Goal: Task Accomplishment & Management: Manage account settings

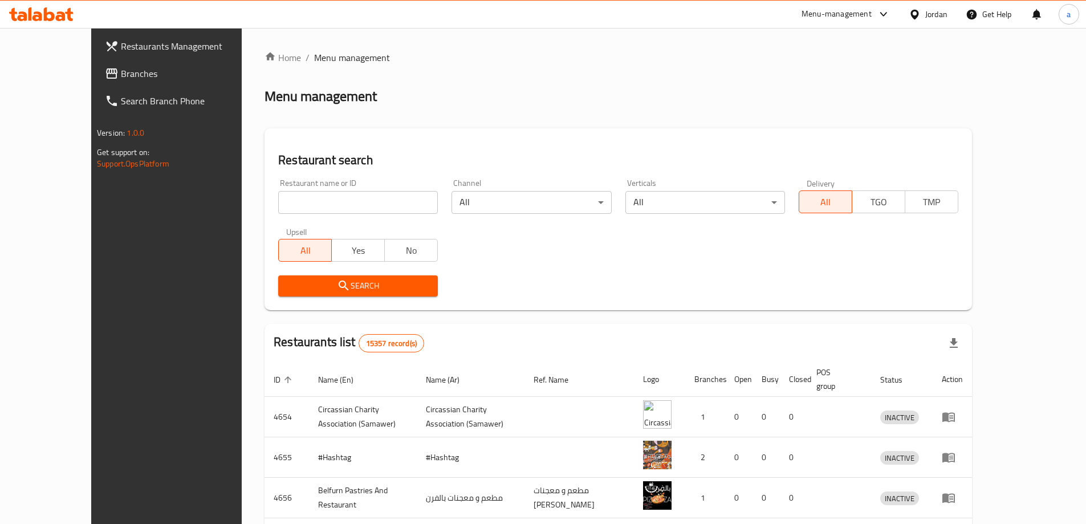
click at [927, 1] on div "Jordan" at bounding box center [928, 14] width 57 height 27
click at [927, 10] on div "Jordan" at bounding box center [937, 14] width 22 height 13
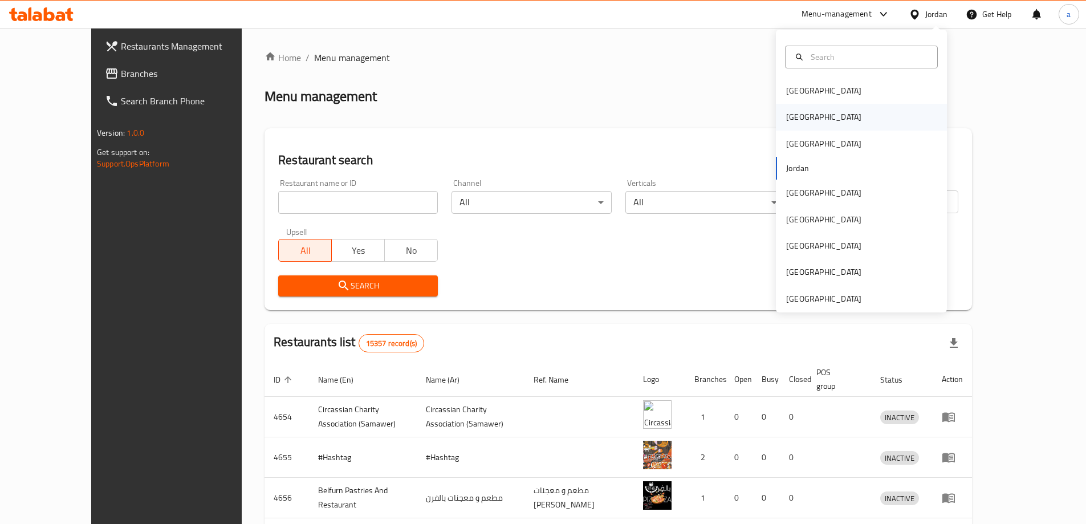
click at [817, 119] on div "[GEOGRAPHIC_DATA]" at bounding box center [861, 117] width 171 height 26
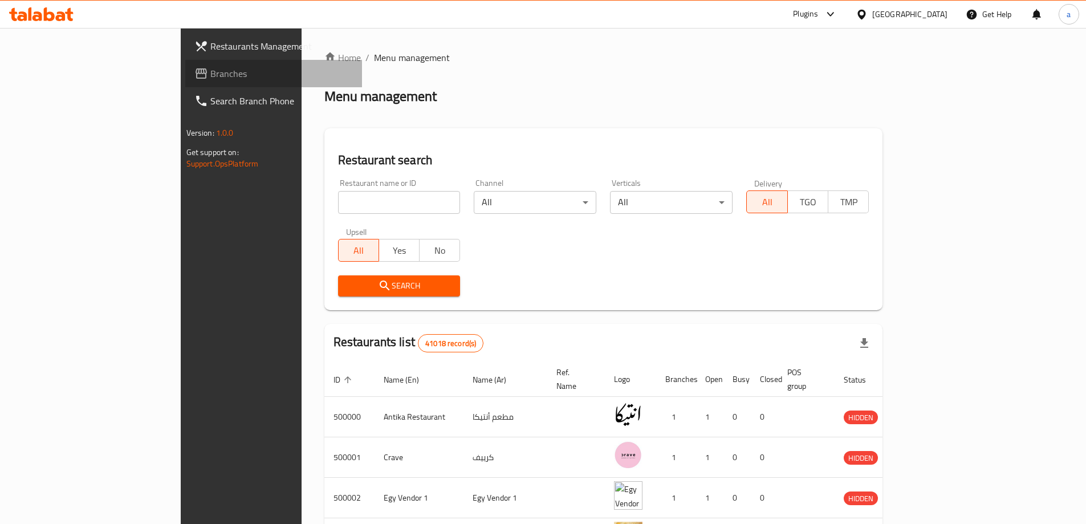
click at [210, 79] on span "Branches" at bounding box center [281, 74] width 143 height 14
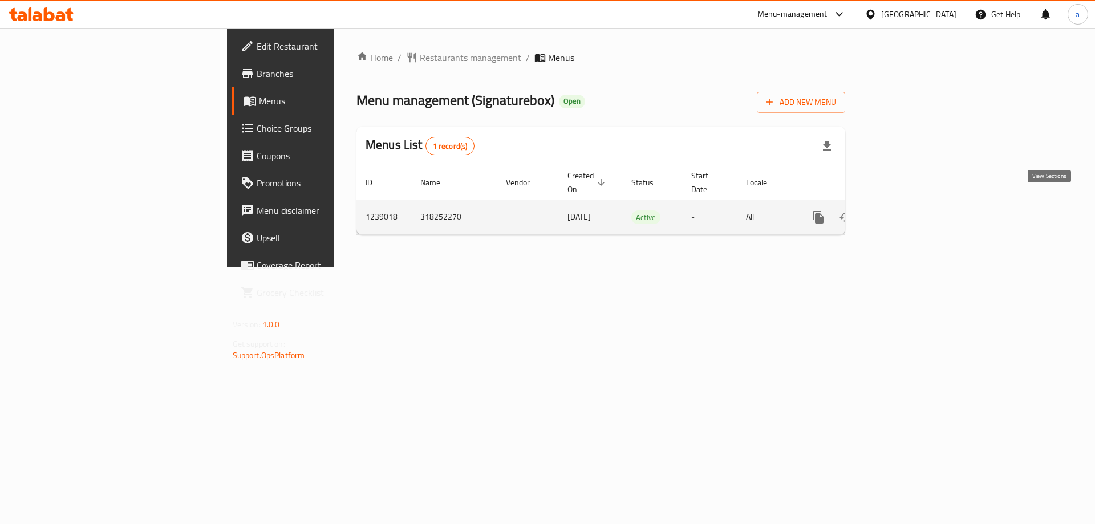
click at [907, 210] on icon "enhanced table" at bounding box center [901, 217] width 14 height 14
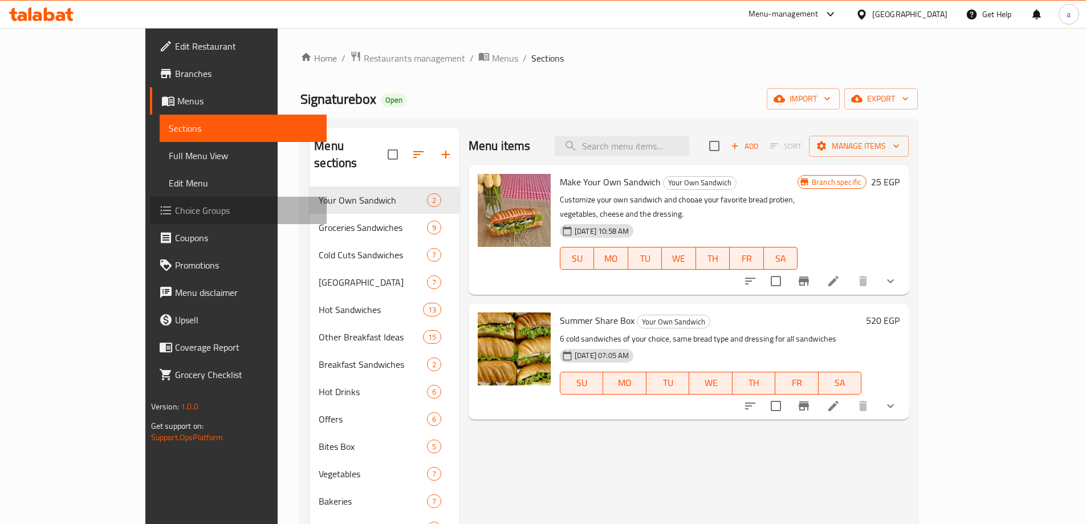
click at [175, 209] on span "Choice Groups" at bounding box center [246, 211] width 143 height 14
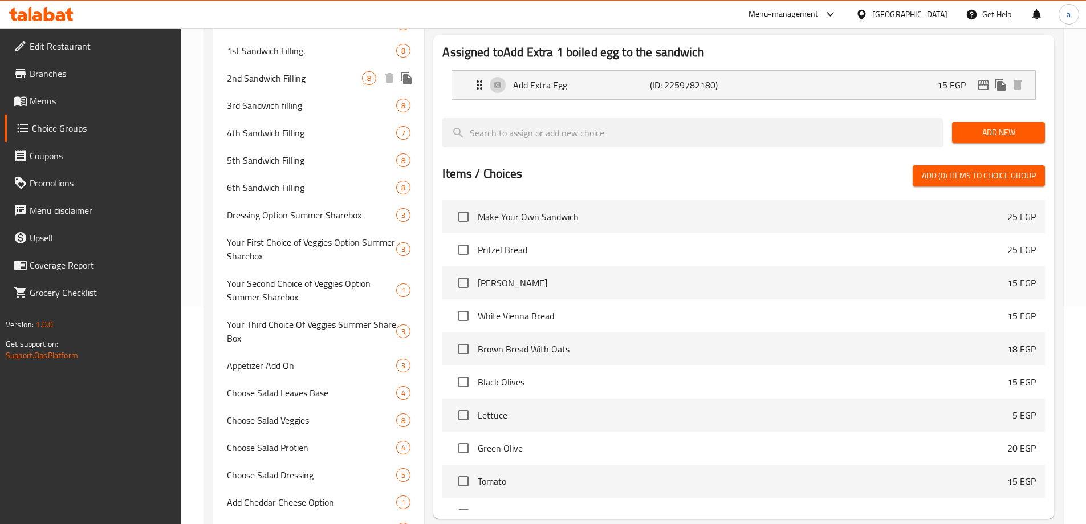
scroll to position [228, 0]
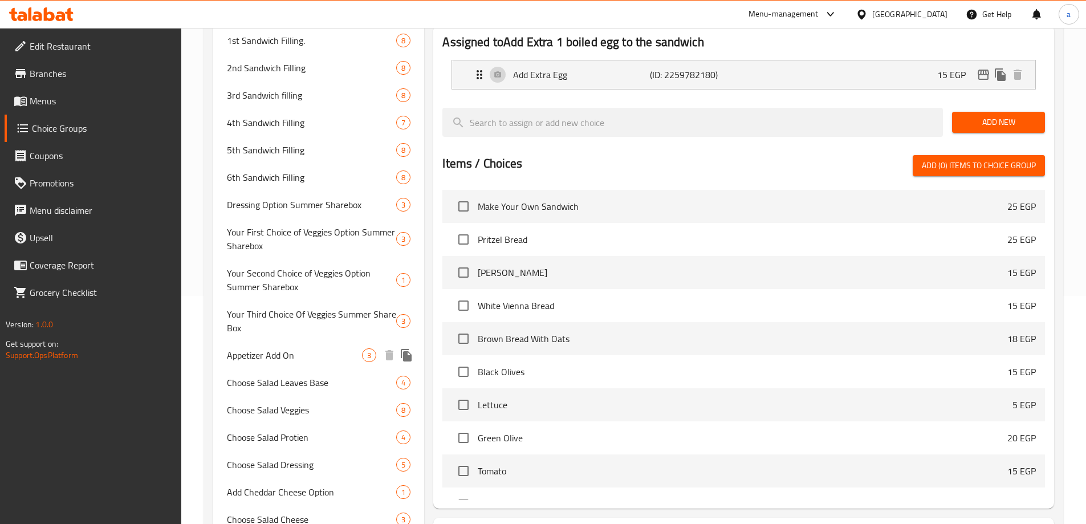
click at [274, 357] on span "Appetizer Add On" at bounding box center [295, 355] width 136 height 14
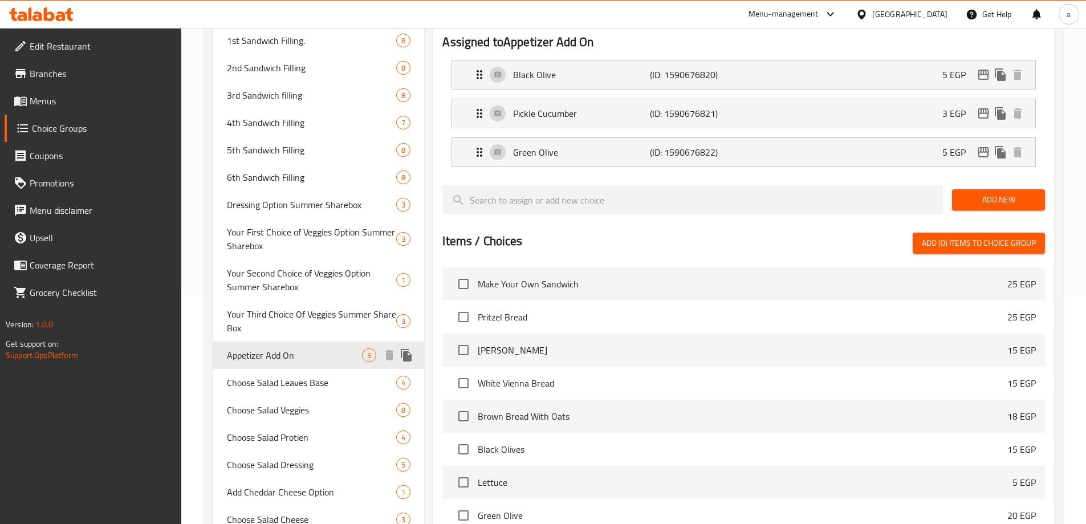
type input "Appetizer Add On"
type input "اضافة فواتح شهية"
type input "3"
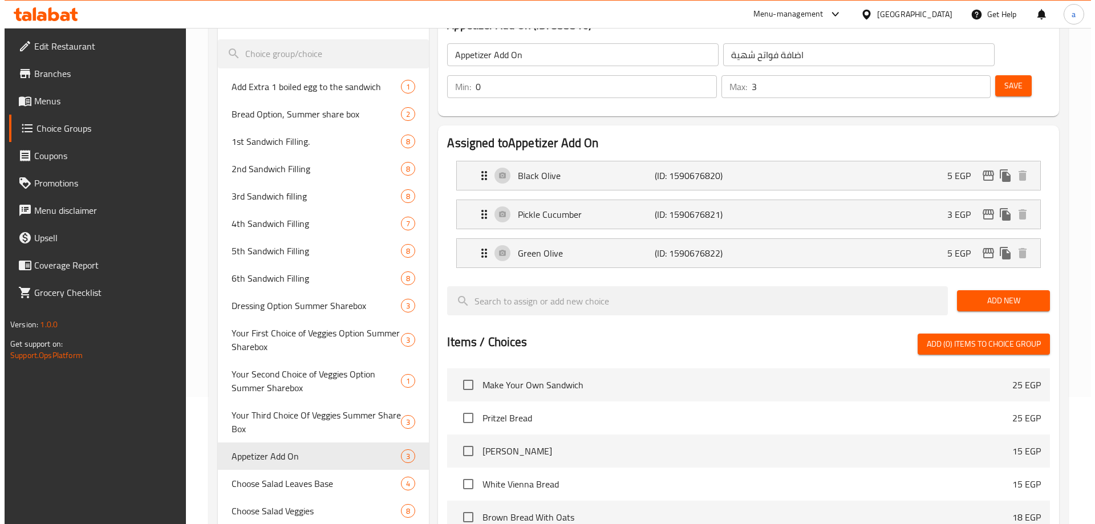
scroll to position [0, 0]
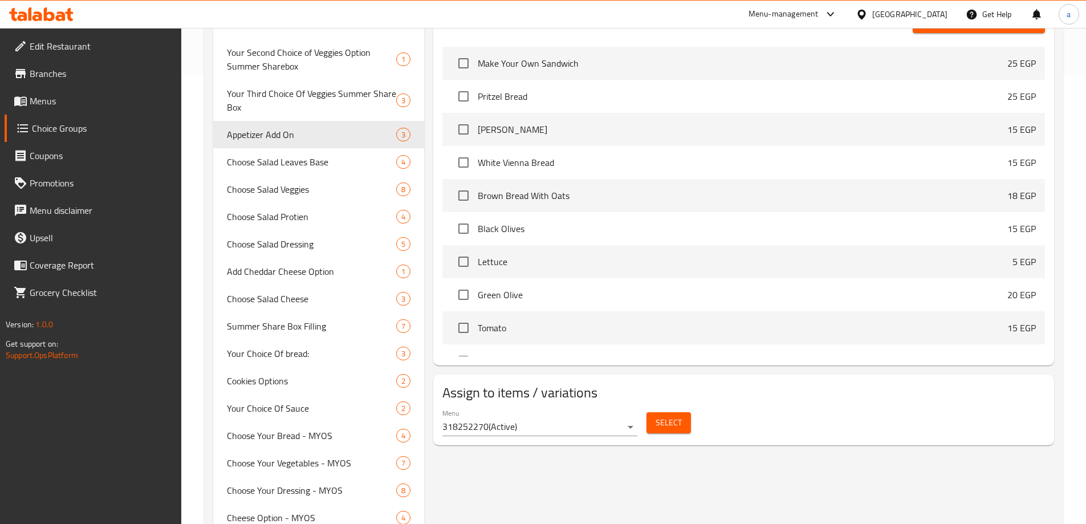
scroll to position [447, 0]
click at [296, 350] on span "Your Choice Of bread:" at bounding box center [295, 355] width 136 height 14
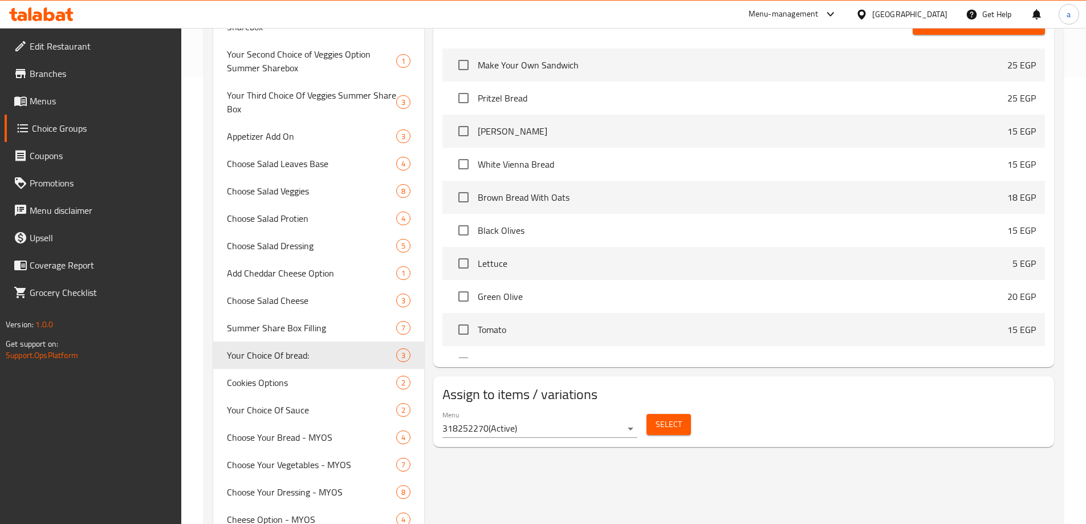
type input "Your Choice Of bread:"
type input "إختيارك من الخبز:"
type input "1"
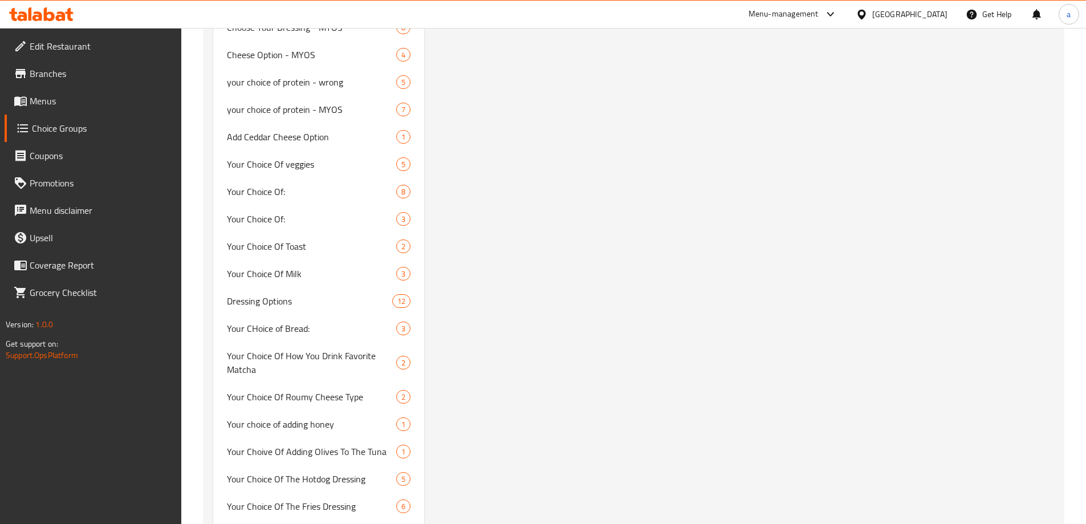
scroll to position [903, 0]
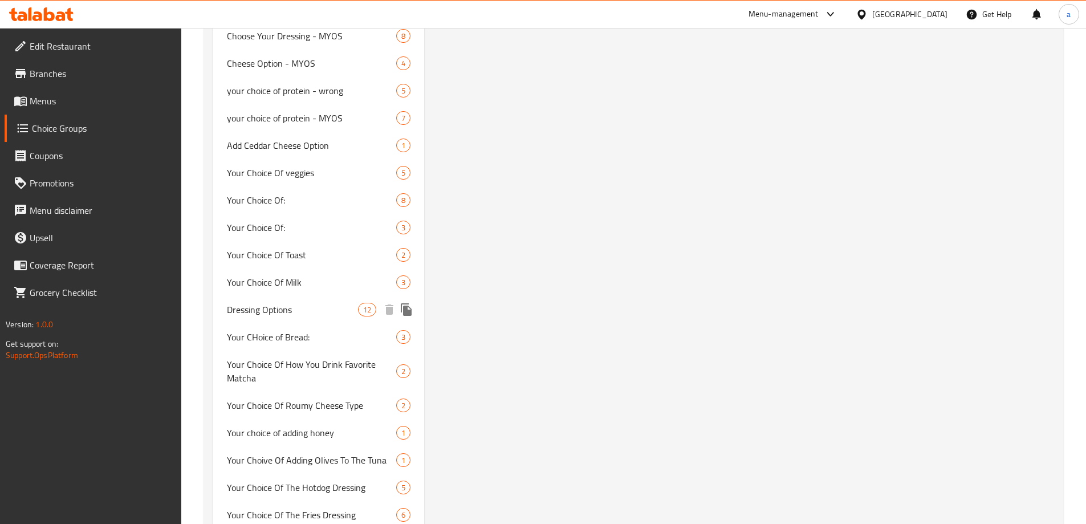
click at [292, 306] on span "Dressing Options" at bounding box center [293, 310] width 132 height 14
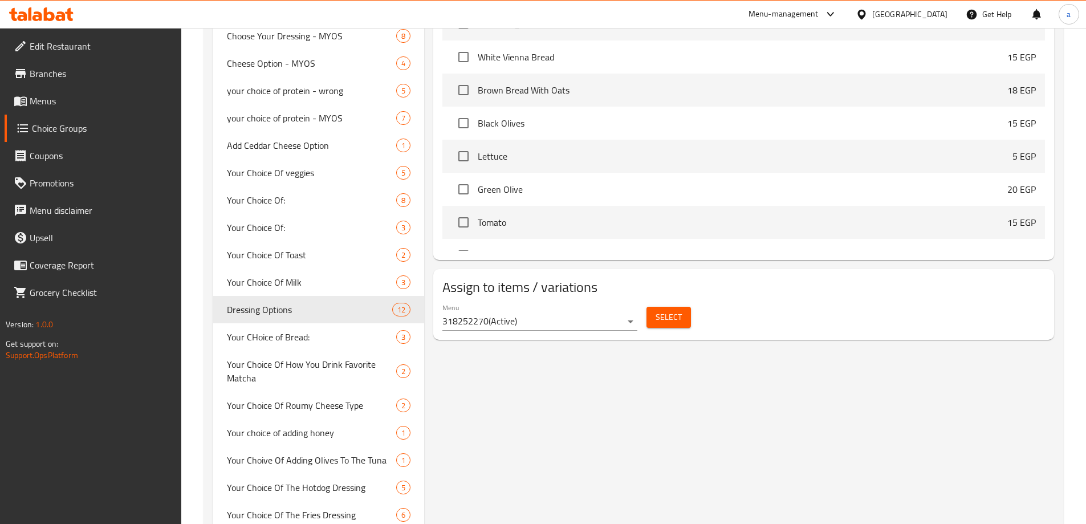
type input "Dressing Options"
type input "اختيارات ال دريسينج"
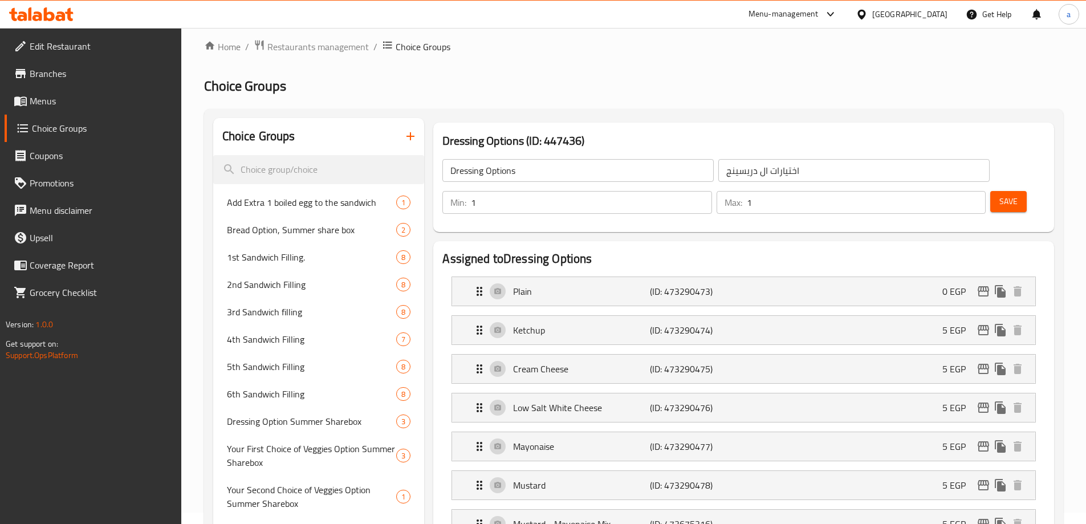
scroll to position [0, 0]
